Goal: Find specific page/section: Find specific page/section

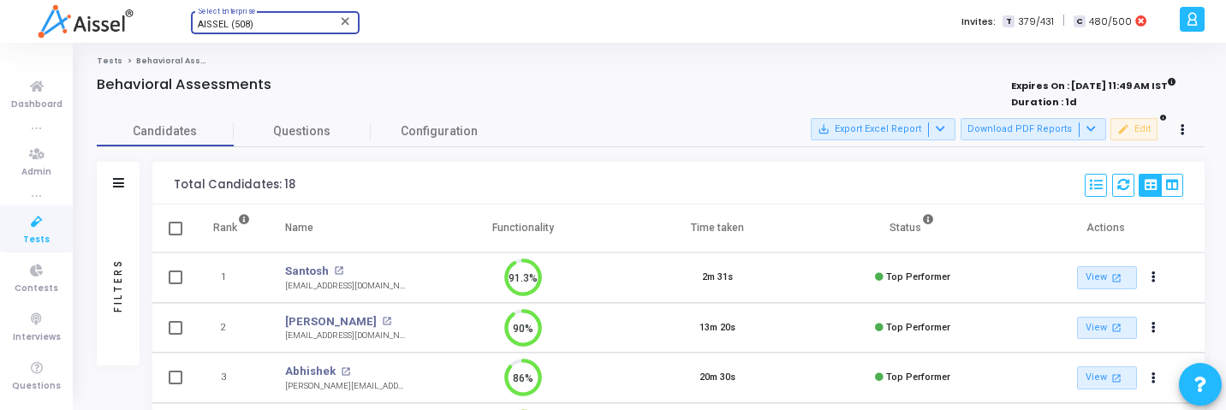
click at [285, 26] on div "AISSEL (508)" at bounding box center [267, 25] width 139 height 10
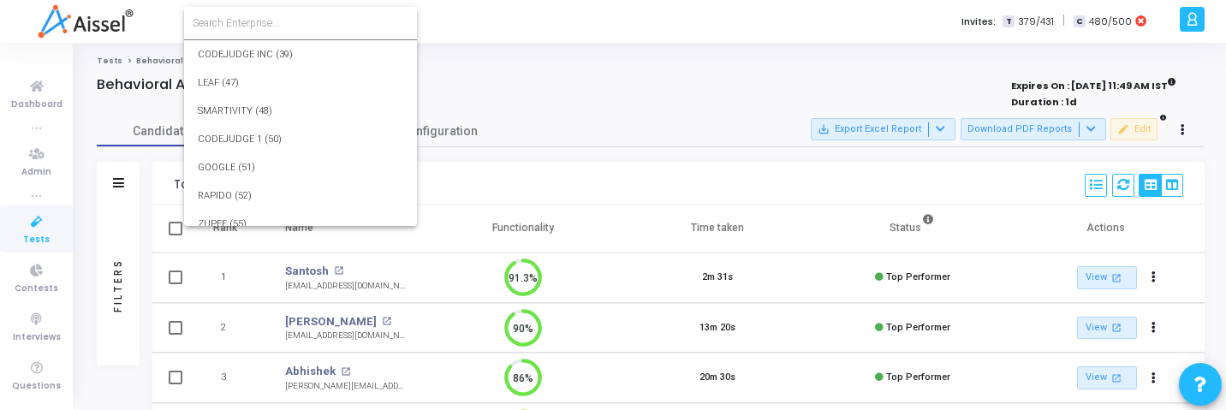
click at [289, 26] on input at bounding box center [301, 22] width 216 height 15
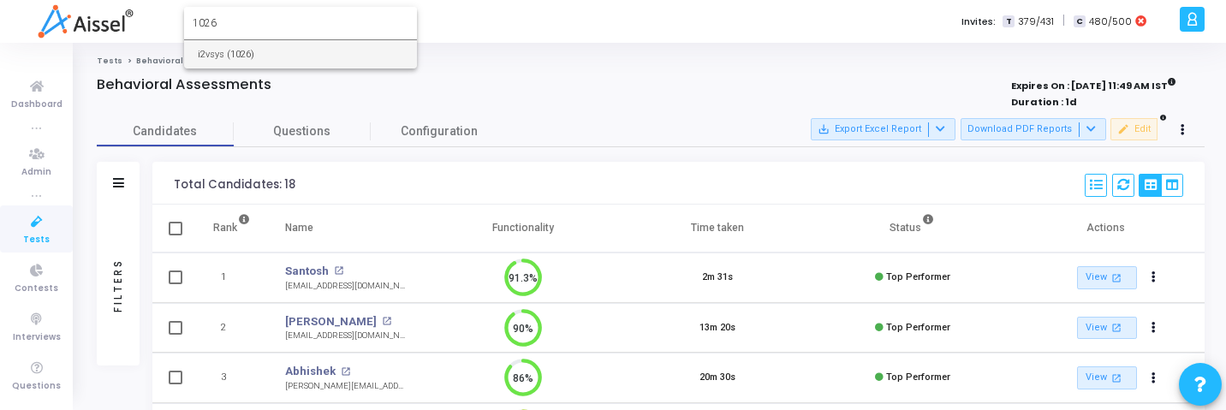
type input "1026"
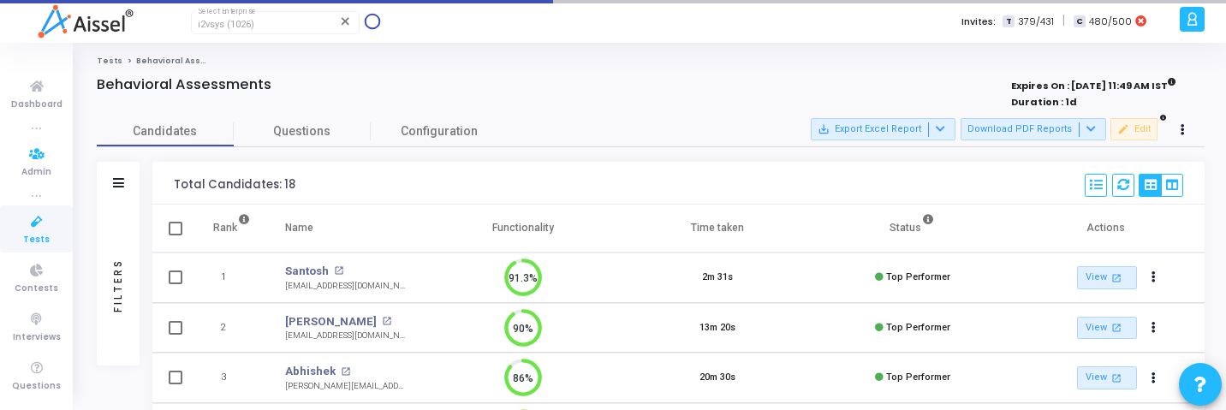
click at [21, 220] on icon at bounding box center [37, 221] width 36 height 21
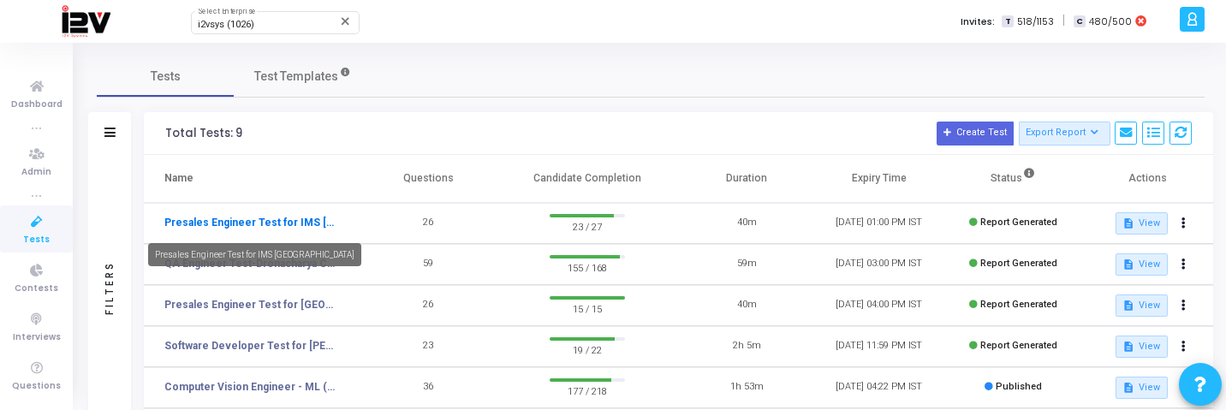
click at [308, 217] on link "Presales Engineer Test for IMS Engineering College" at bounding box center [249, 222] width 171 height 15
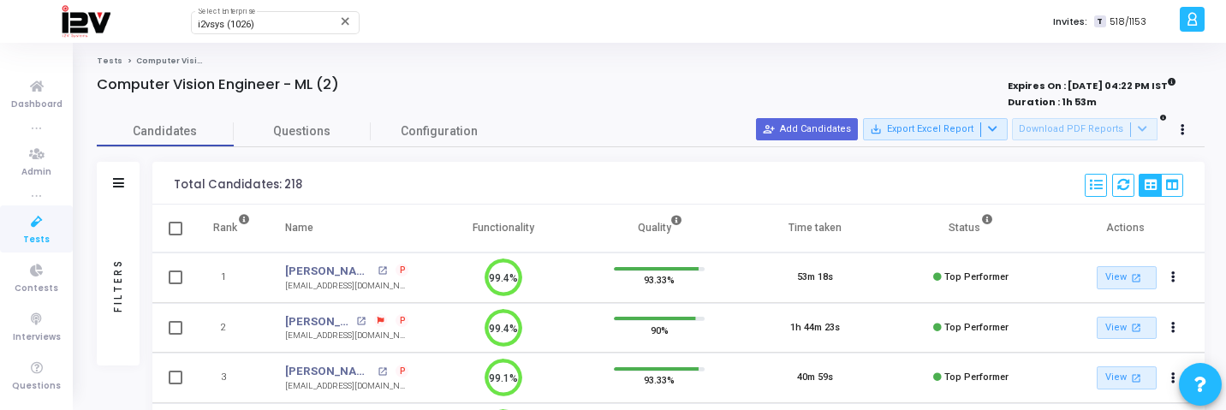
click at [110, 249] on div "Filters" at bounding box center [117, 285] width 15 height 188
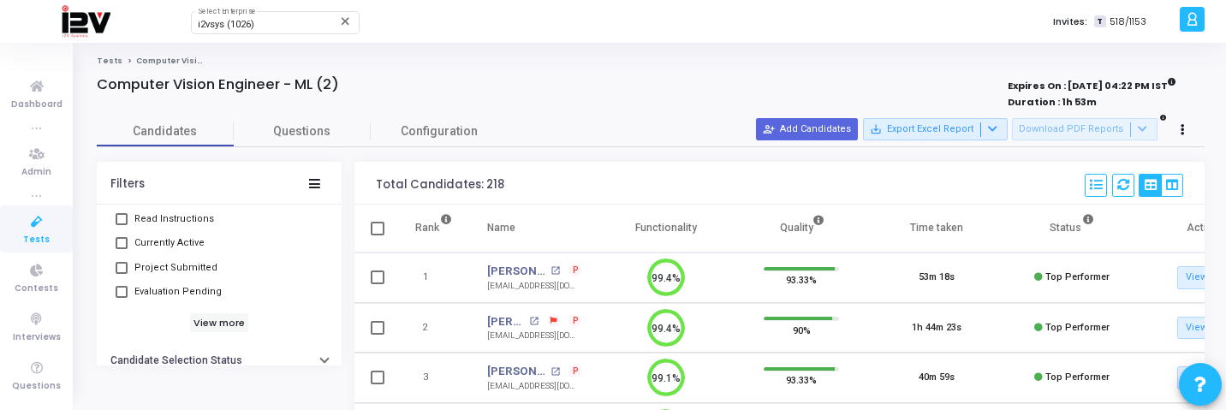
click at [168, 293] on span "Evaluation Pending" at bounding box center [177, 292] width 87 height 21
click at [122, 298] on input "Evaluation Pending" at bounding box center [121, 298] width 1 height 1
checkbox input "true"
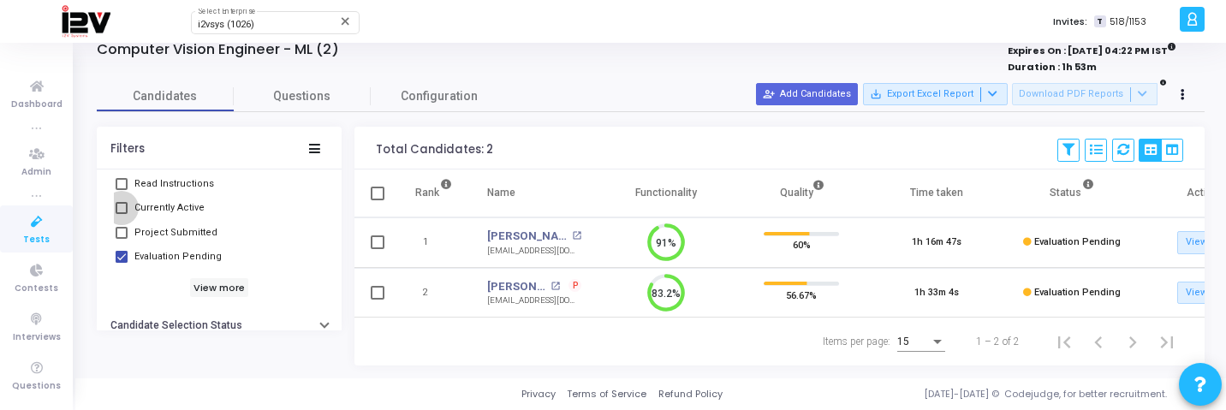
click at [181, 201] on span "Currently Active" at bounding box center [169, 208] width 70 height 21
click at [122, 214] on input "Currently Active" at bounding box center [121, 214] width 1 height 1
checkbox input "true"
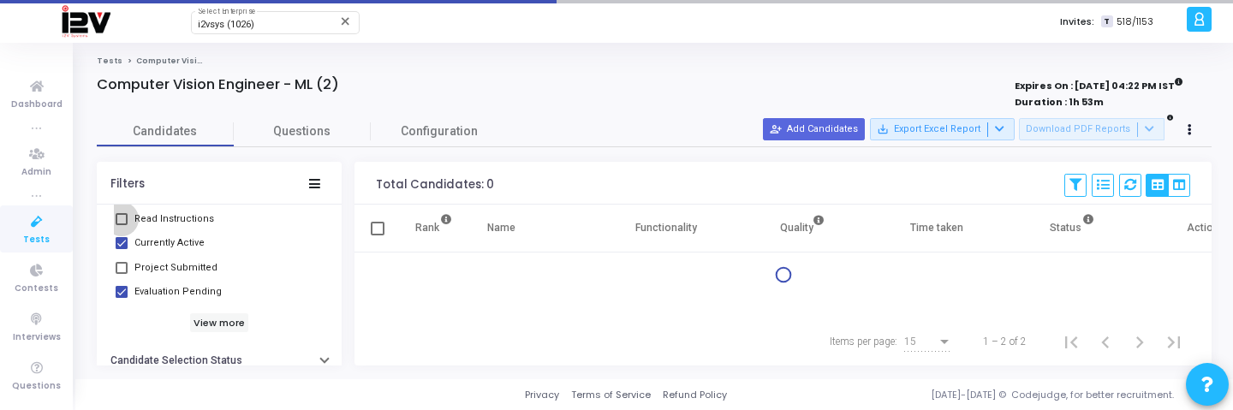
click at [184, 213] on span "Read Instructions" at bounding box center [174, 219] width 80 height 21
click at [122, 225] on input "Read Instructions" at bounding box center [121, 225] width 1 height 1
checkbox input "true"
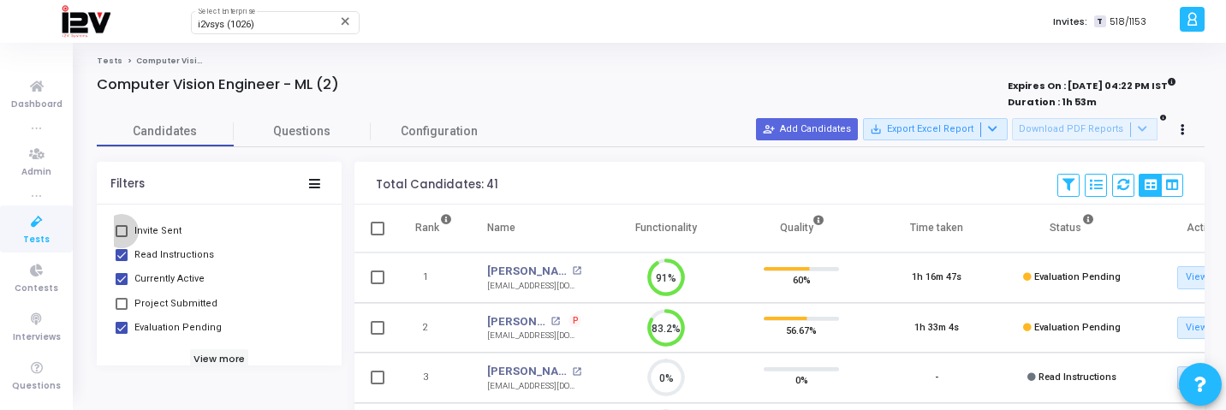
click at [173, 235] on span "Invite Sent" at bounding box center [157, 231] width 47 height 21
click at [122, 237] on input "Invite Sent" at bounding box center [121, 237] width 1 height 1
checkbox input "true"
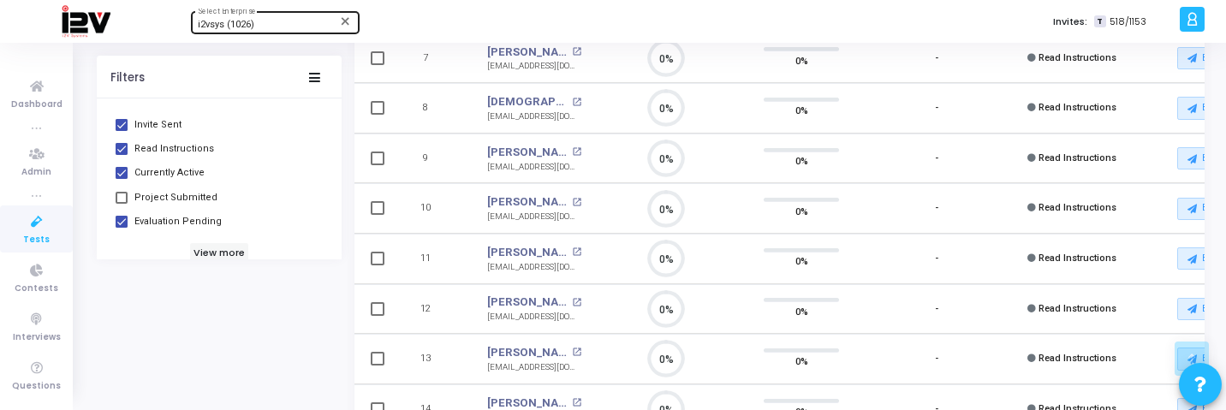
click at [281, 30] on div "i2vsys (1026) Select Enterprise" at bounding box center [275, 22] width 154 height 26
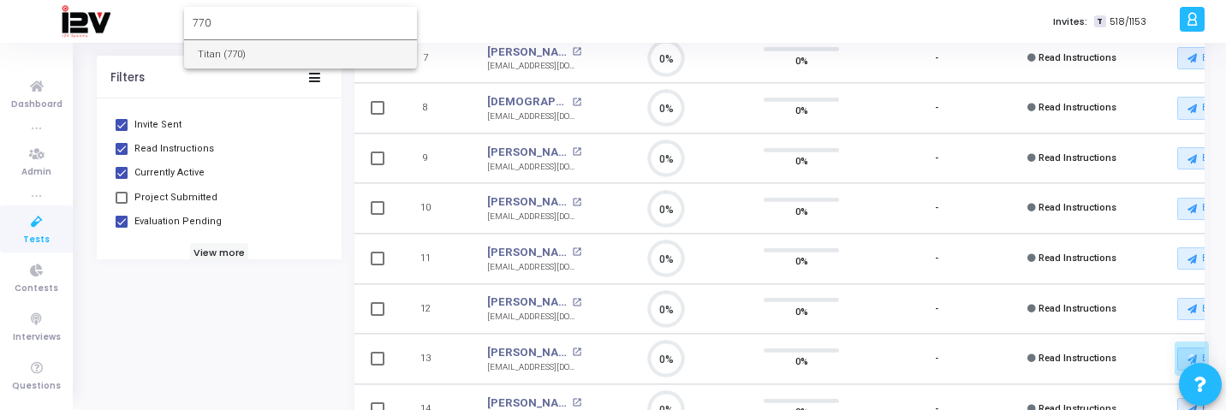
type input "770"
click at [23, 236] on span "Tests" at bounding box center [36, 240] width 27 height 15
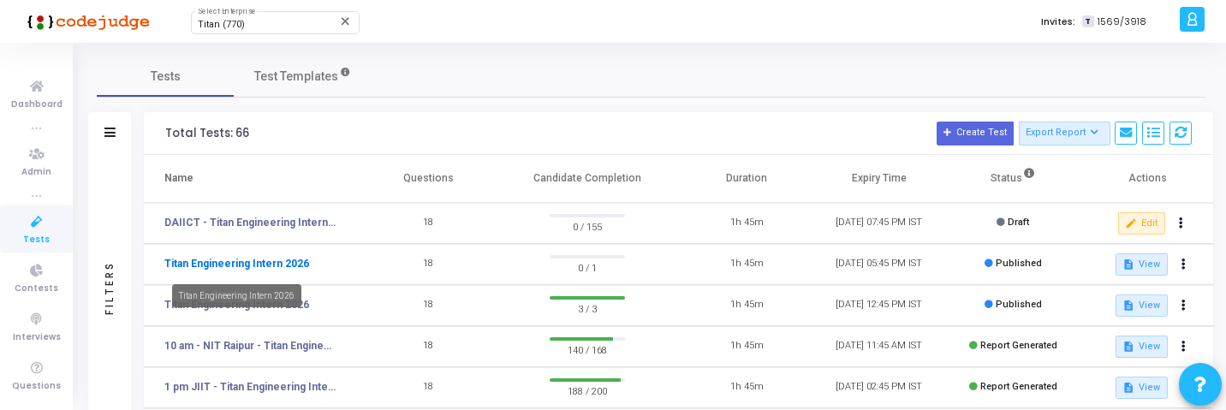
click at [284, 264] on link "Titan Engineering Intern 2026" at bounding box center [236, 263] width 145 height 15
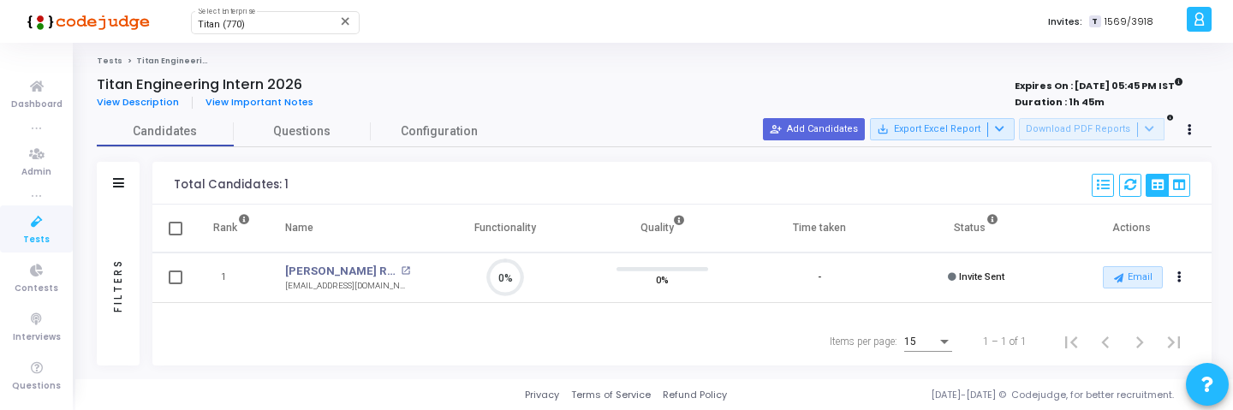
scroll to position [36, 44]
click at [281, 35] on div "Titan (770) Select Enterprise close Invites: T 1569/3918" at bounding box center [676, 21] width 1010 height 43
click at [290, 28] on div "Titan (770)" at bounding box center [267, 25] width 139 height 10
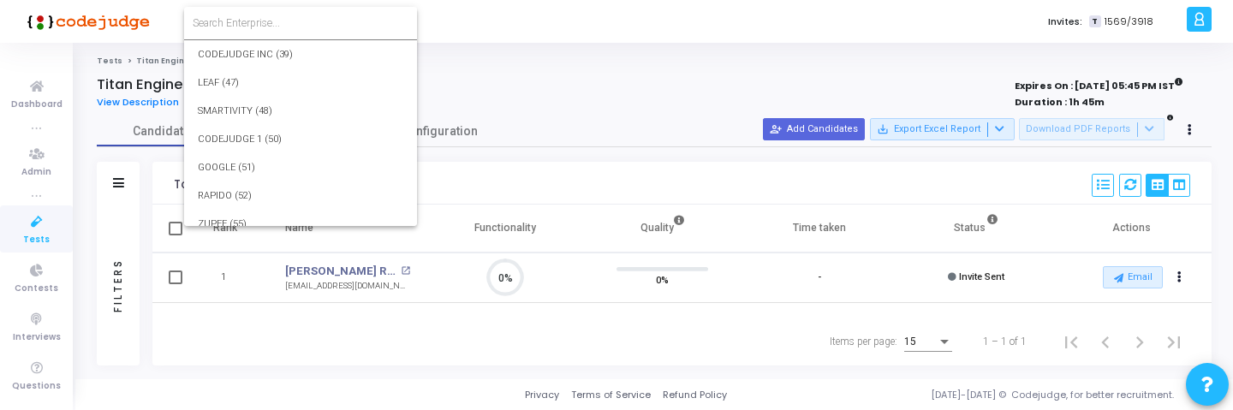
scroll to position [19743, 0]
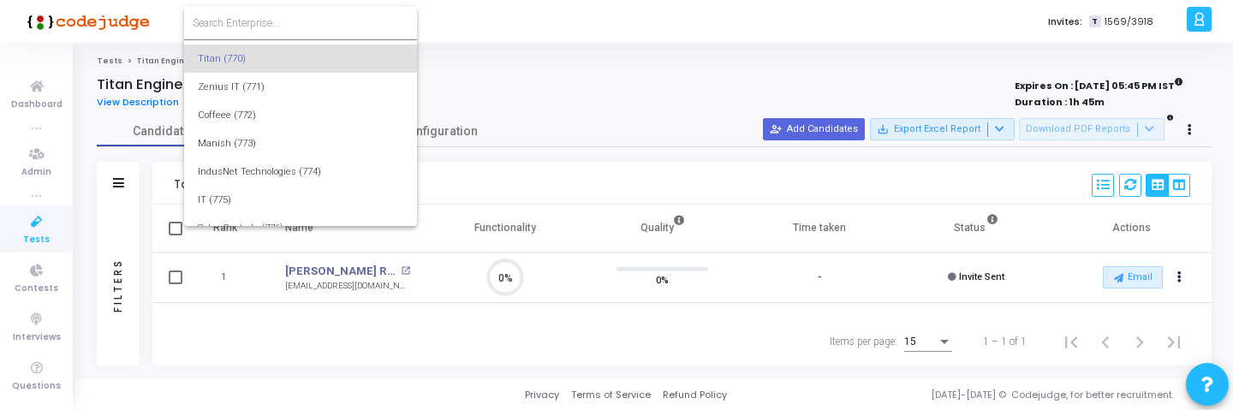
click at [297, 25] on input at bounding box center [301, 22] width 216 height 15
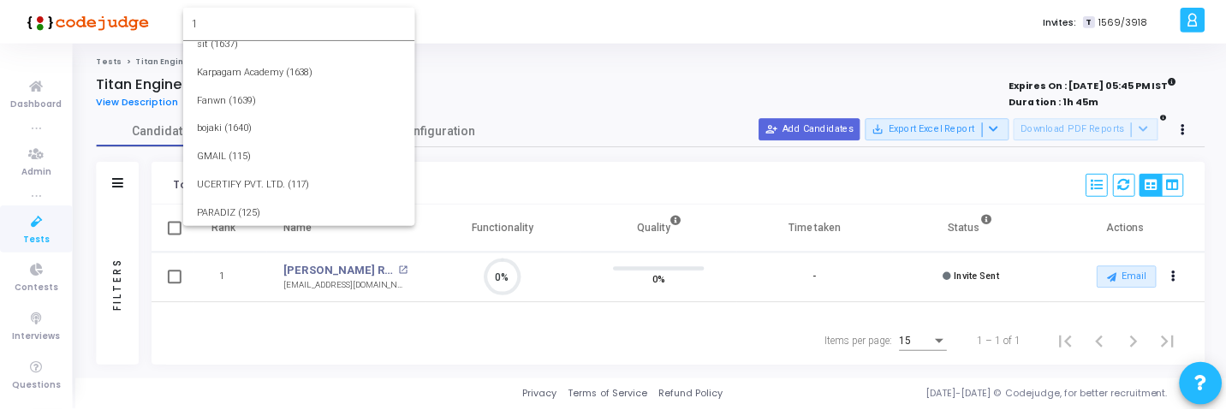
scroll to position [0, 0]
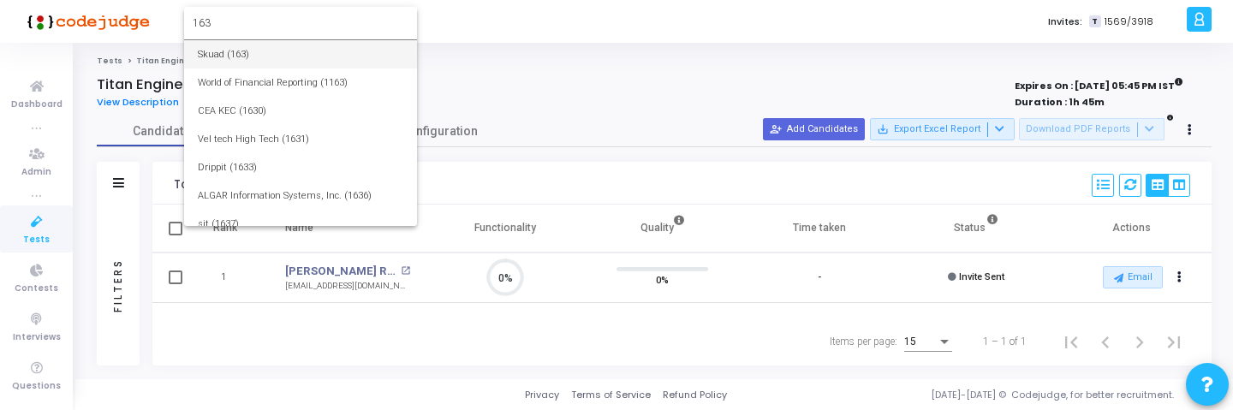
type input "163"
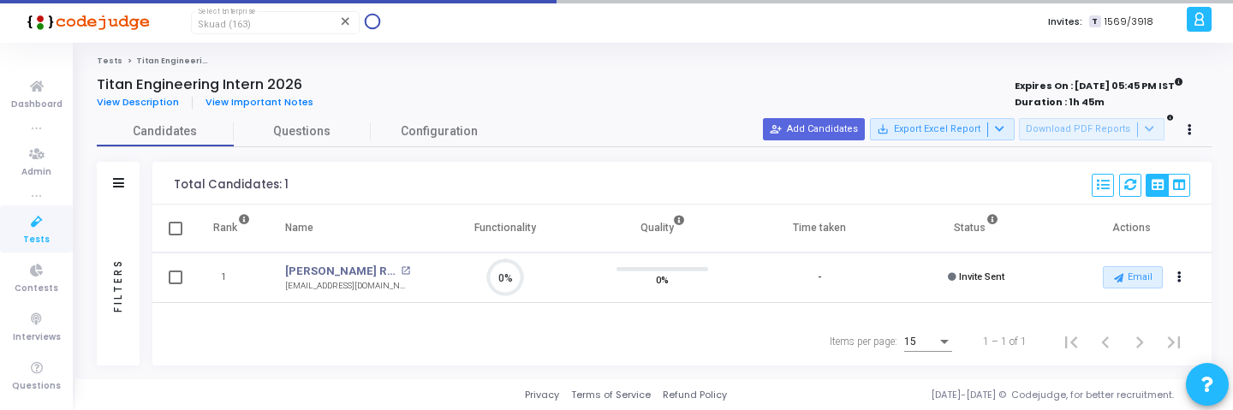
click at [20, 237] on link "Tests" at bounding box center [36, 228] width 73 height 47
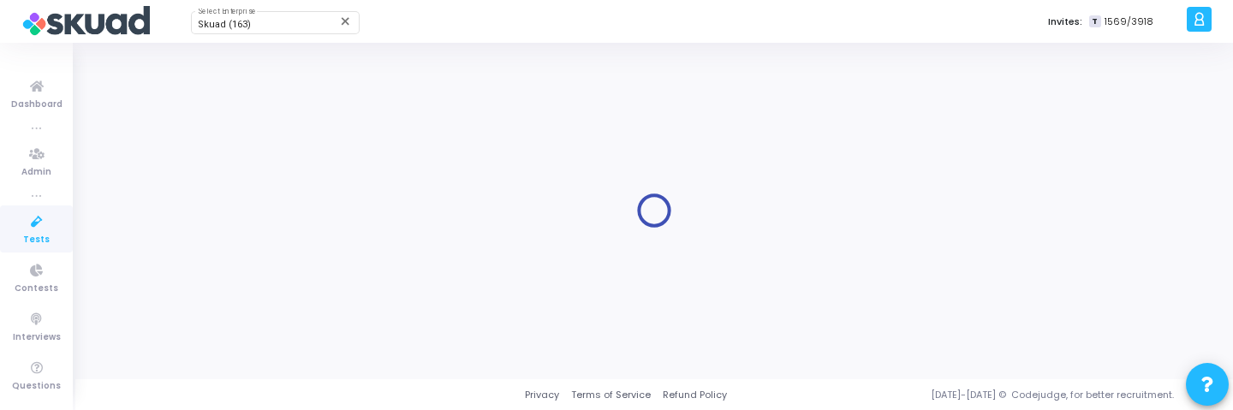
click at [276, 221] on div at bounding box center [653, 211] width 1157 height 311
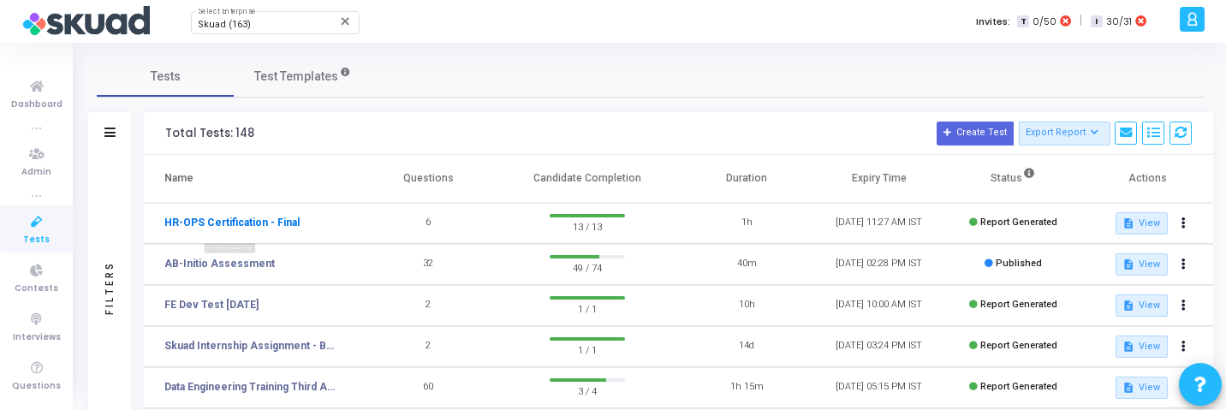
click at [274, 223] on link "HR-OPS Certification - Final" at bounding box center [231, 222] width 135 height 15
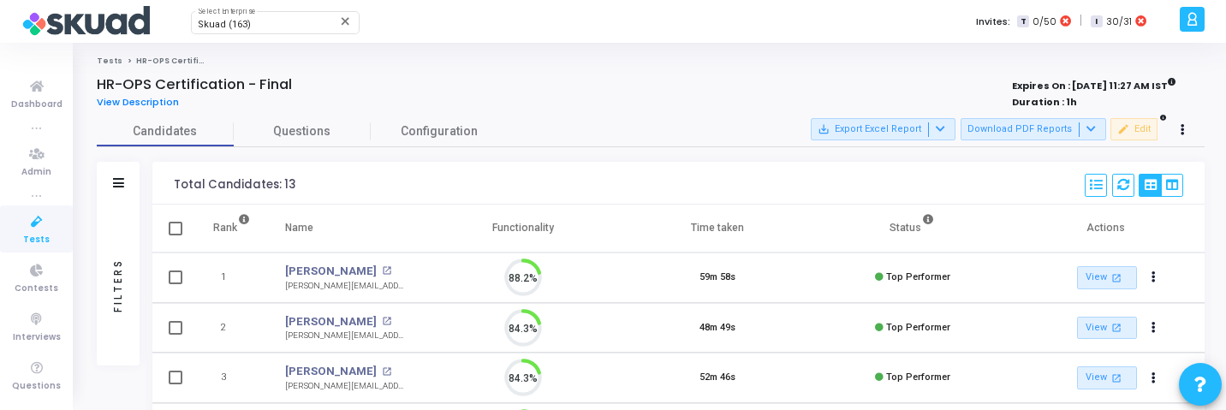
scroll to position [36, 44]
